Goal: Task Accomplishment & Management: Manage account settings

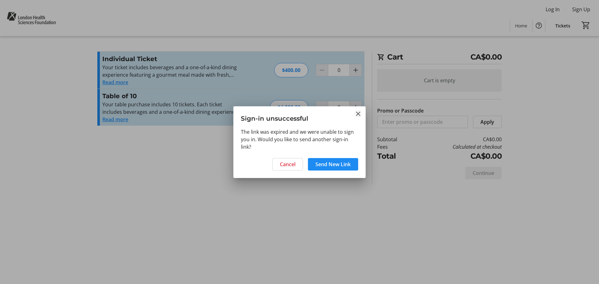
click at [358, 115] on mat-icon "Close" at bounding box center [358, 113] width 7 height 7
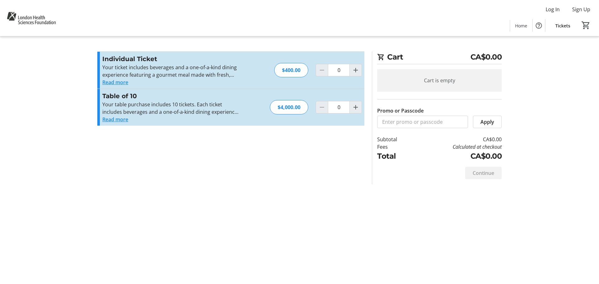
click at [562, 28] on span "Tickets" at bounding box center [562, 25] width 15 height 7
click at [564, 25] on span "Tickets" at bounding box center [562, 25] width 15 height 7
click at [554, 8] on span "Log In" at bounding box center [553, 9] width 14 height 7
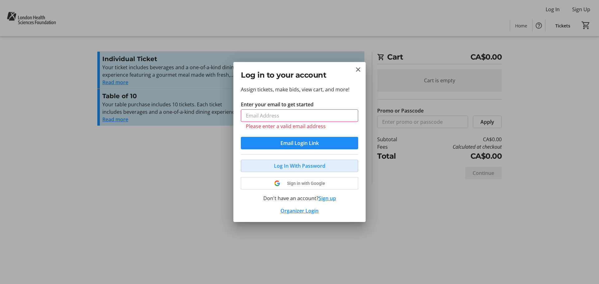
click at [298, 162] on span "Log In With Password" at bounding box center [299, 165] width 51 height 7
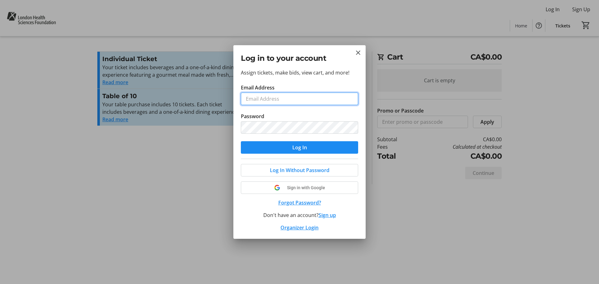
click at [286, 101] on input "Email Address" at bounding box center [299, 99] width 117 height 12
type input "aaron.maxwell@toyota.com"
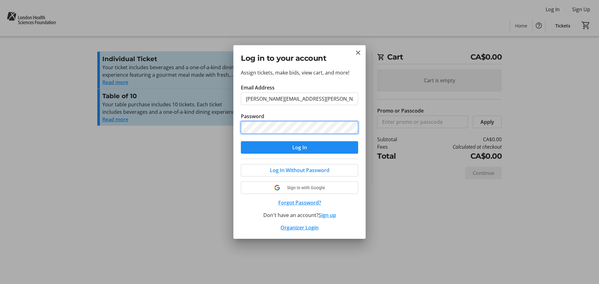
click at [241, 141] on button "Log In" at bounding box center [299, 147] width 117 height 12
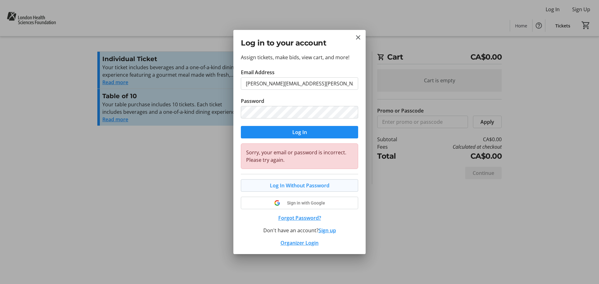
click at [301, 186] on span "Log In Without Password" at bounding box center [300, 185] width 60 height 7
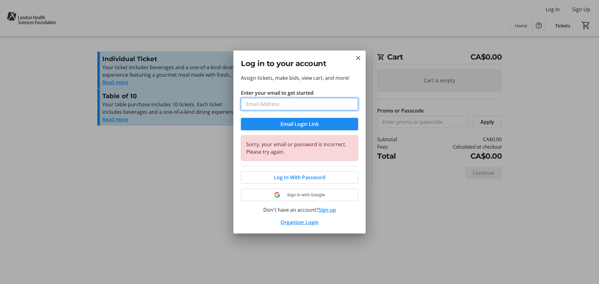
click at [281, 104] on input "Enter your email to get started" at bounding box center [299, 104] width 117 height 12
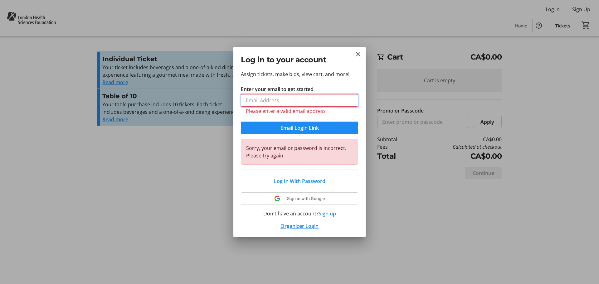
click at [277, 105] on input "Enter your email to get started" at bounding box center [299, 100] width 117 height 12
type input "aaron.maxwell@toyota.com"
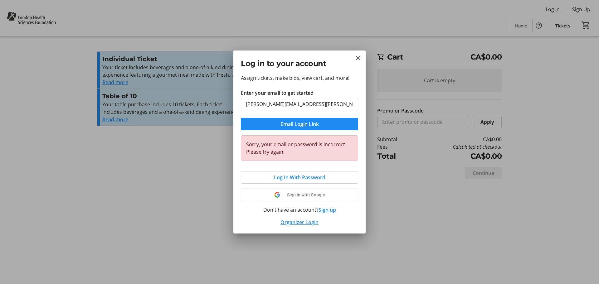
drag, startPoint x: 302, startPoint y: 125, endPoint x: 353, endPoint y: 162, distance: 62.9
click at [352, 162] on div "Assign tickets, make bids, view cart, and more! Enter your email to get started…" at bounding box center [299, 153] width 132 height 159
click at [359, 57] on mat-icon "Close" at bounding box center [358, 57] width 7 height 7
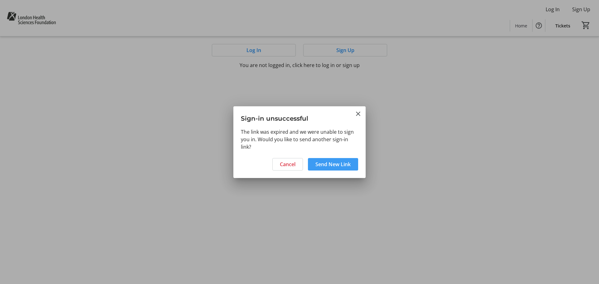
click at [332, 166] on span "Send New Link" at bounding box center [332, 164] width 35 height 7
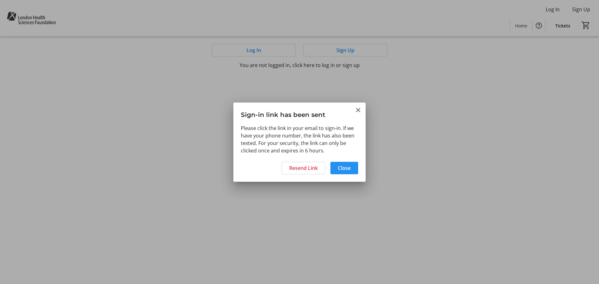
click at [351, 172] on span at bounding box center [344, 168] width 28 height 15
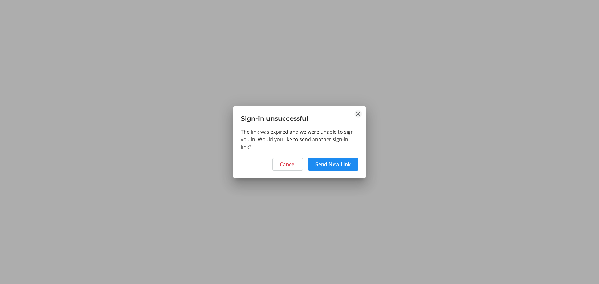
click at [358, 116] on mat-icon "Close" at bounding box center [358, 113] width 7 height 7
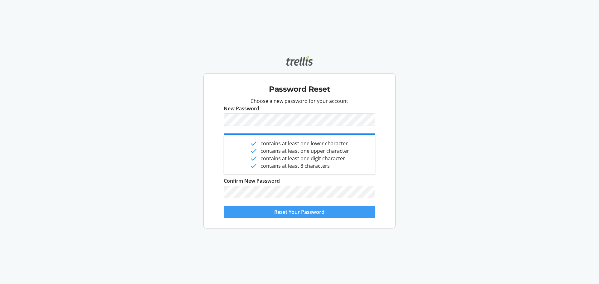
click at [299, 211] on span "Reset Your Password" at bounding box center [299, 211] width 50 height 7
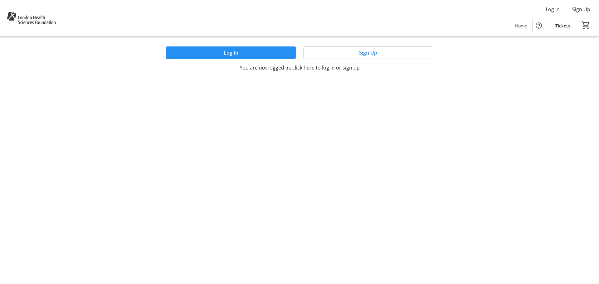
click at [236, 51] on span "Log In" at bounding box center [231, 52] width 15 height 7
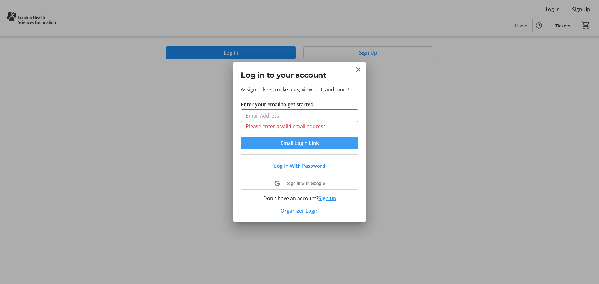
click at [300, 142] on span "Email Login Link" at bounding box center [300, 142] width 38 height 7
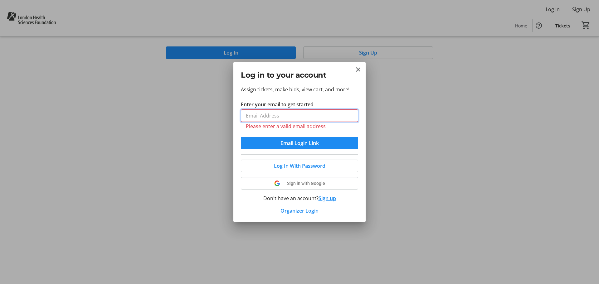
click at [266, 112] on input "Enter your email to get started" at bounding box center [299, 116] width 117 height 12
click at [233, 133] on div at bounding box center [299, 142] width 599 height 284
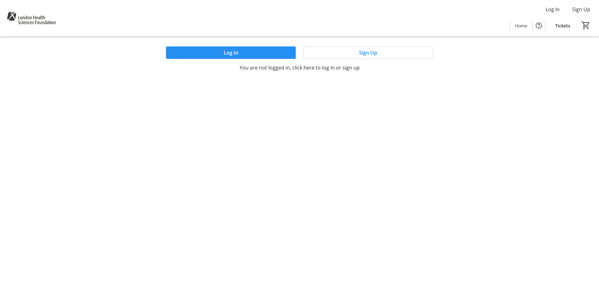
click at [238, 55] on button "Log In" at bounding box center [231, 52] width 130 height 12
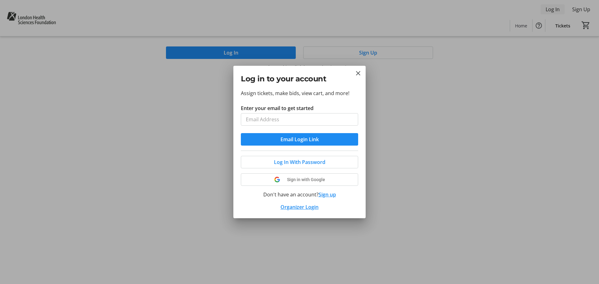
click at [556, 9] on div at bounding box center [299, 142] width 599 height 284
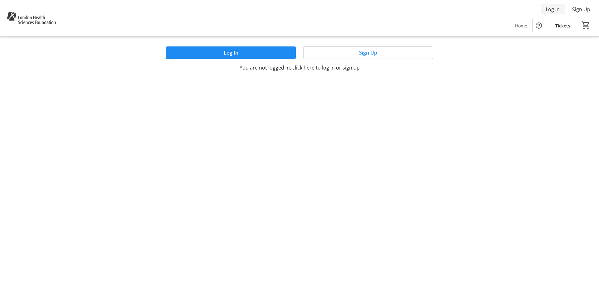
click at [558, 8] on span "Log In" at bounding box center [553, 9] width 14 height 7
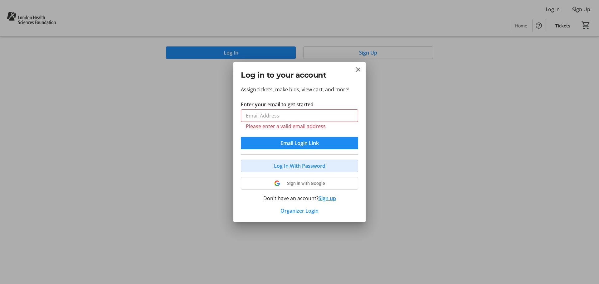
click at [309, 164] on span "Log In With Password" at bounding box center [299, 165] width 51 height 7
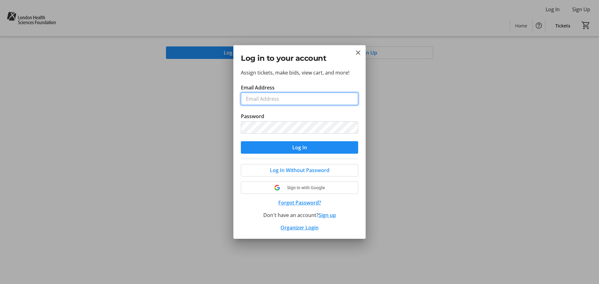
click at [289, 99] on input "Email Address" at bounding box center [299, 99] width 117 height 12
type input "aaron.maxwell@toyota.com"
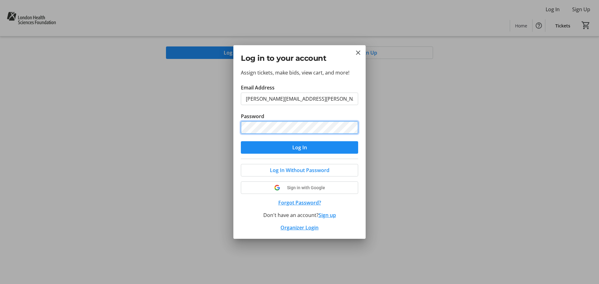
click at [241, 141] on button "Log In" at bounding box center [299, 147] width 117 height 12
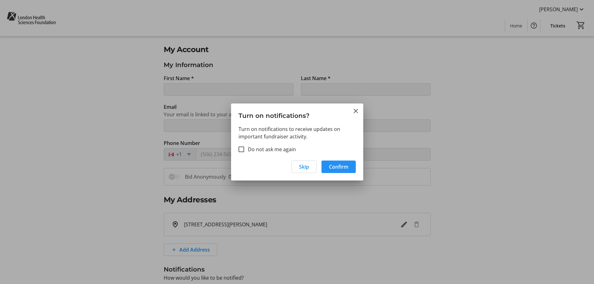
click at [344, 167] on span "Confirm" at bounding box center [338, 166] width 19 height 7
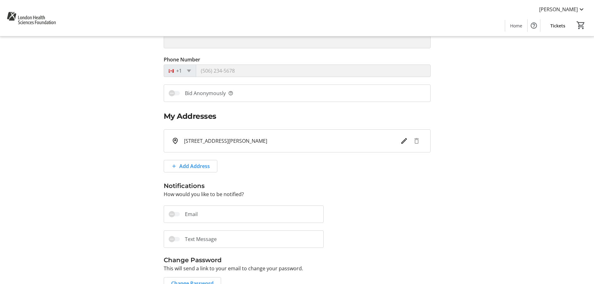
scroll to position [117, 0]
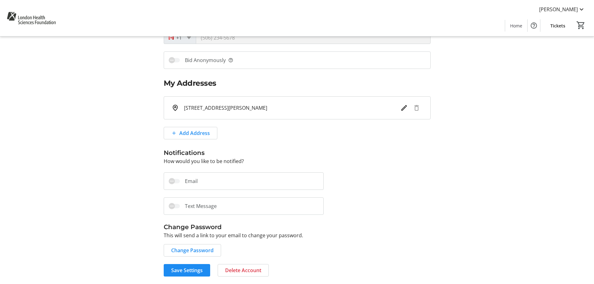
click at [188, 180] on label "Email" at bounding box center [189, 181] width 18 height 7
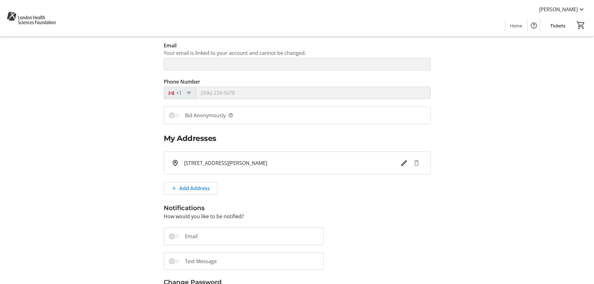
scroll to position [0, 0]
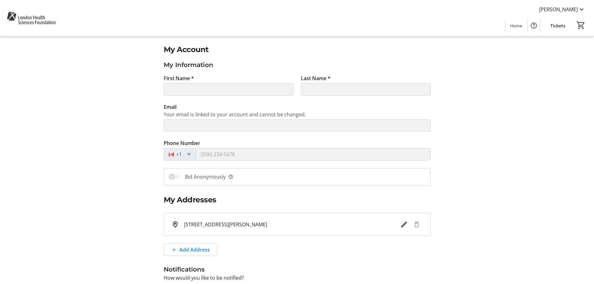
click at [557, 27] on span "Tickets" at bounding box center [558, 25] width 15 height 7
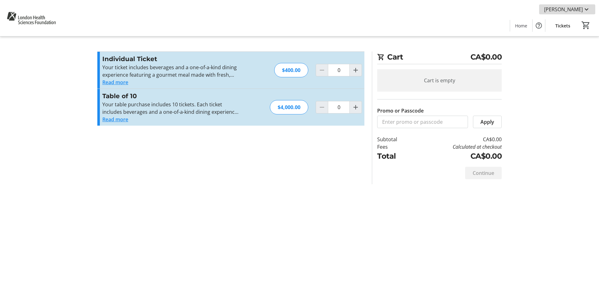
click at [588, 9] on mat-icon at bounding box center [586, 9] width 7 height 7
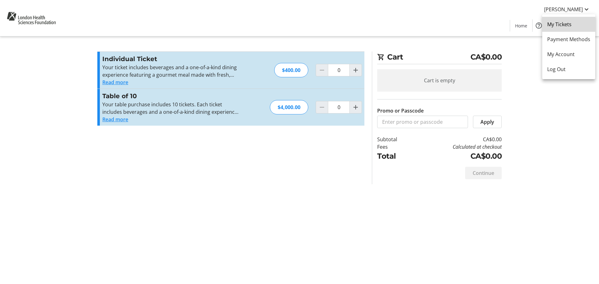
click at [570, 24] on span "My Tickets" at bounding box center [568, 24] width 43 height 7
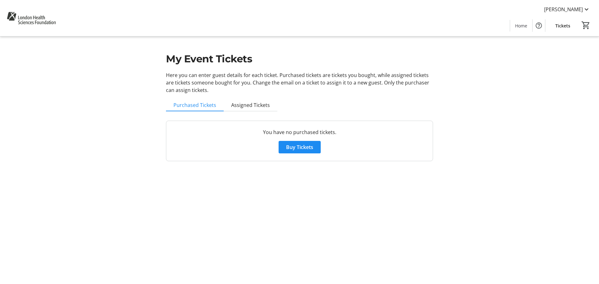
click at [258, 108] on span "Assigned Tickets" at bounding box center [250, 105] width 39 height 12
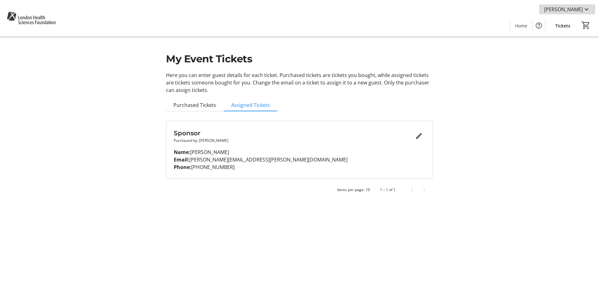
click at [584, 11] on mat-icon at bounding box center [586, 9] width 7 height 7
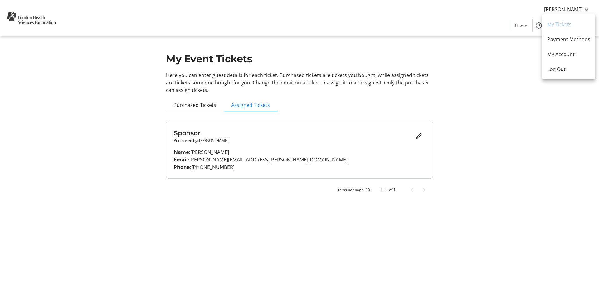
drag, startPoint x: 489, startPoint y: 4, endPoint x: 492, endPoint y: 11, distance: 7.7
click at [489, 4] on div at bounding box center [299, 142] width 599 height 284
click at [519, 29] on span at bounding box center [521, 25] width 22 height 15
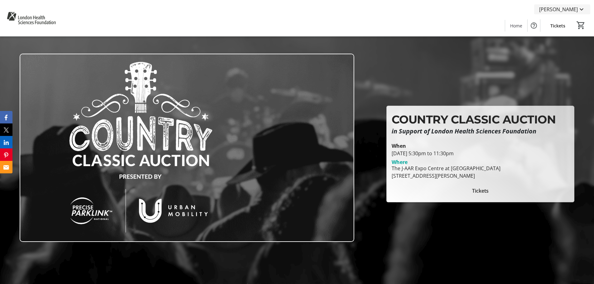
click at [580, 9] on mat-icon at bounding box center [581, 9] width 7 height 7
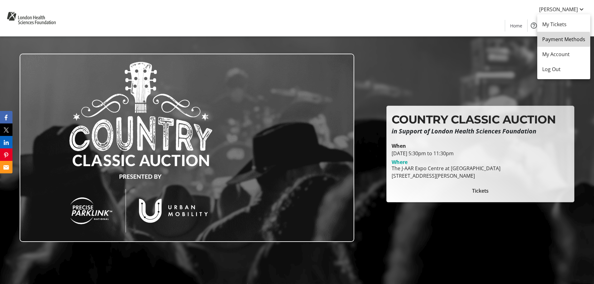
click at [555, 40] on span "Payment Methods" at bounding box center [564, 39] width 43 height 7
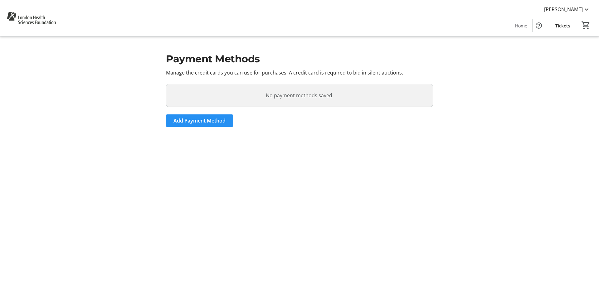
click at [201, 120] on span "Add Payment Method" at bounding box center [200, 120] width 52 height 7
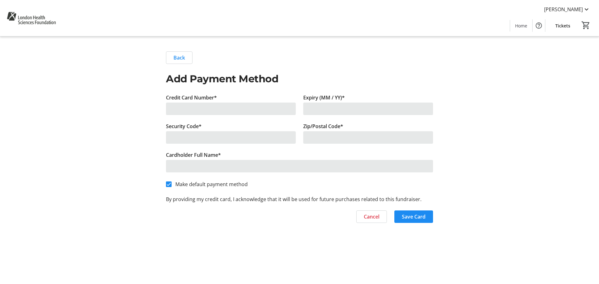
click at [187, 110] on div at bounding box center [231, 109] width 130 height 12
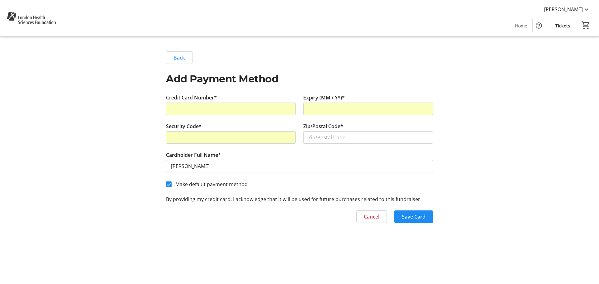
drag, startPoint x: 440, startPoint y: 205, endPoint x: 420, endPoint y: 227, distance: 30.3
drag, startPoint x: 420, startPoint y: 227, endPoint x: 358, endPoint y: 142, distance: 105.7
click at [358, 142] on input "Zip/Postal Code*" at bounding box center [368, 137] width 130 height 12
type input "N0M2M0"
click at [415, 217] on span "Save Card" at bounding box center [414, 216] width 24 height 7
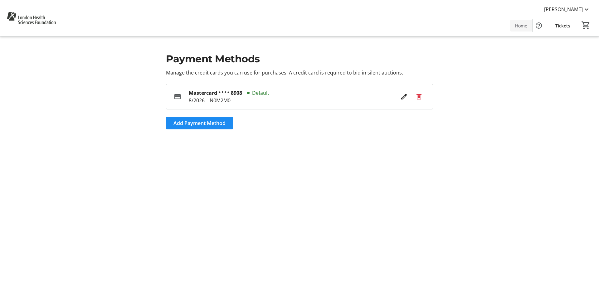
click at [516, 24] on span "Home" at bounding box center [521, 25] width 12 height 7
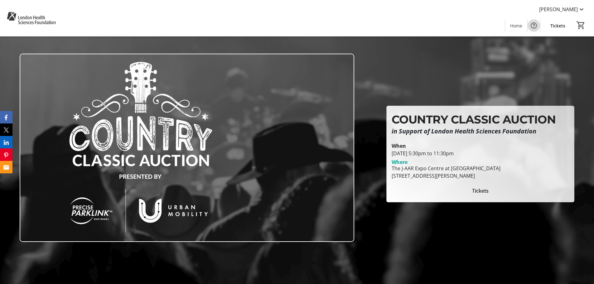
click at [536, 24] on mat-icon "Help" at bounding box center [534, 25] width 7 height 7
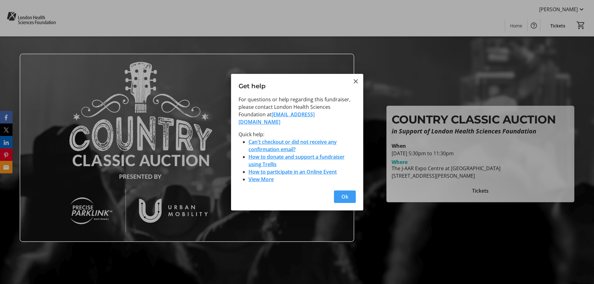
click at [341, 193] on span "button" at bounding box center [345, 196] width 22 height 15
